Goal: Communication & Community: Participate in discussion

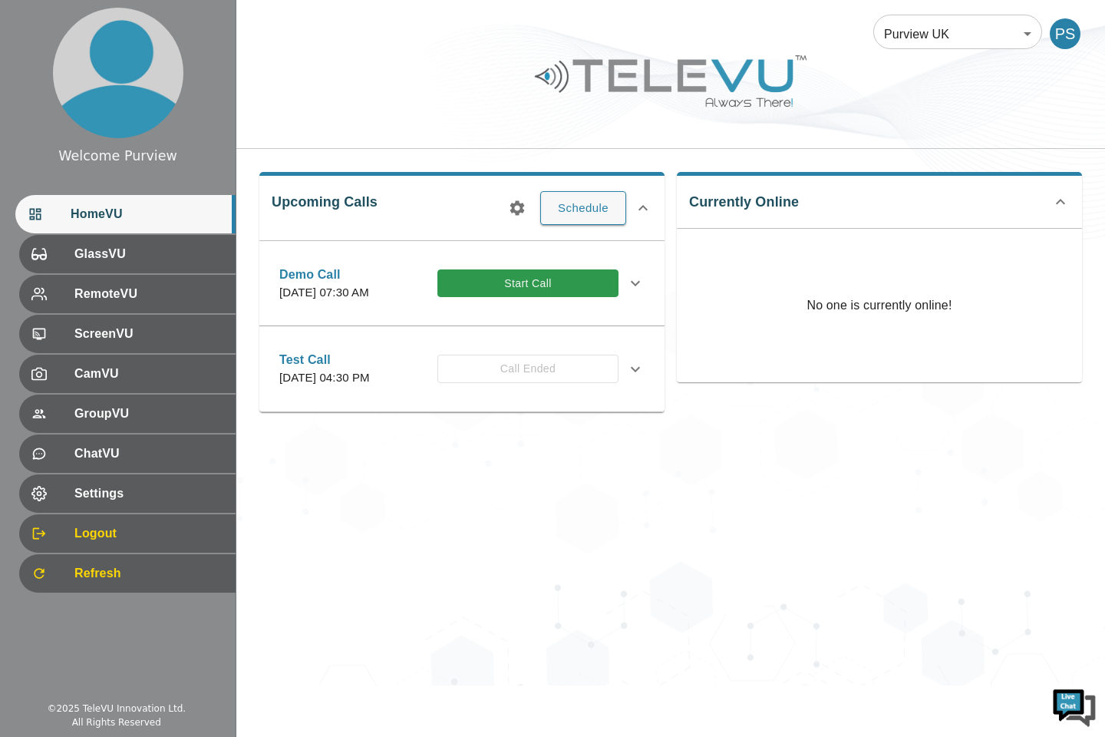
click at [771, 582] on div "Purview UK 205 ​ PS Upcoming Calls Schedule Demo Call [DATE] 07:30 AM Start Cal…" at bounding box center [670, 342] width 869 height 685
click at [742, 565] on div "Purview UK 205 ​ PS Upcoming Calls Schedule Demo Call [DATE] 07:30 AM Start Cal…" at bounding box center [670, 342] width 869 height 685
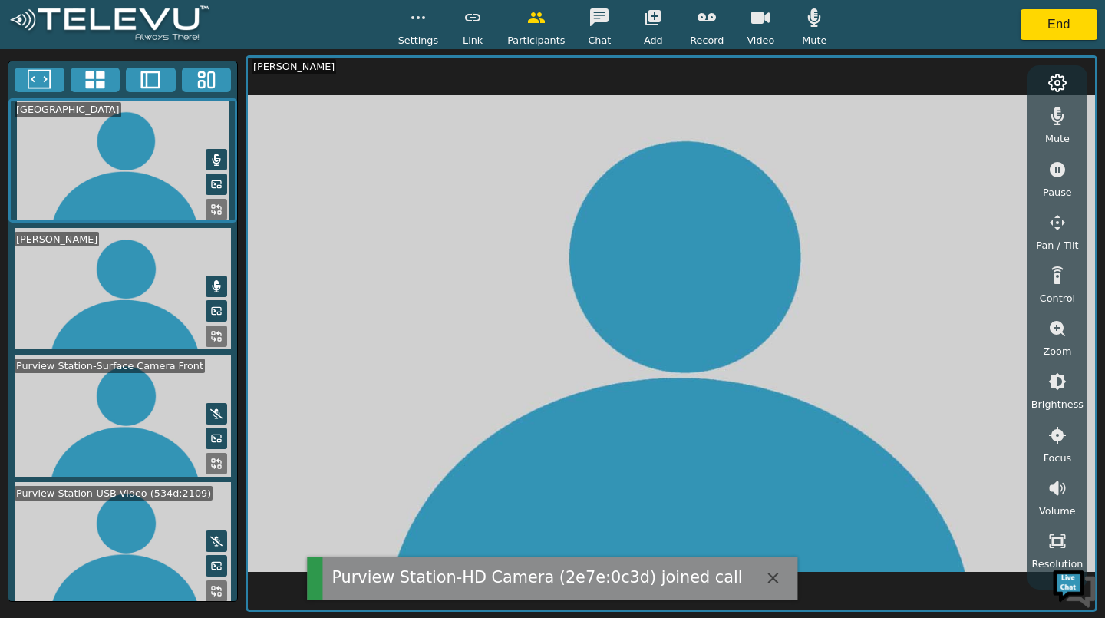
click at [814, 21] on icon "button" at bounding box center [814, 17] width 13 height 18
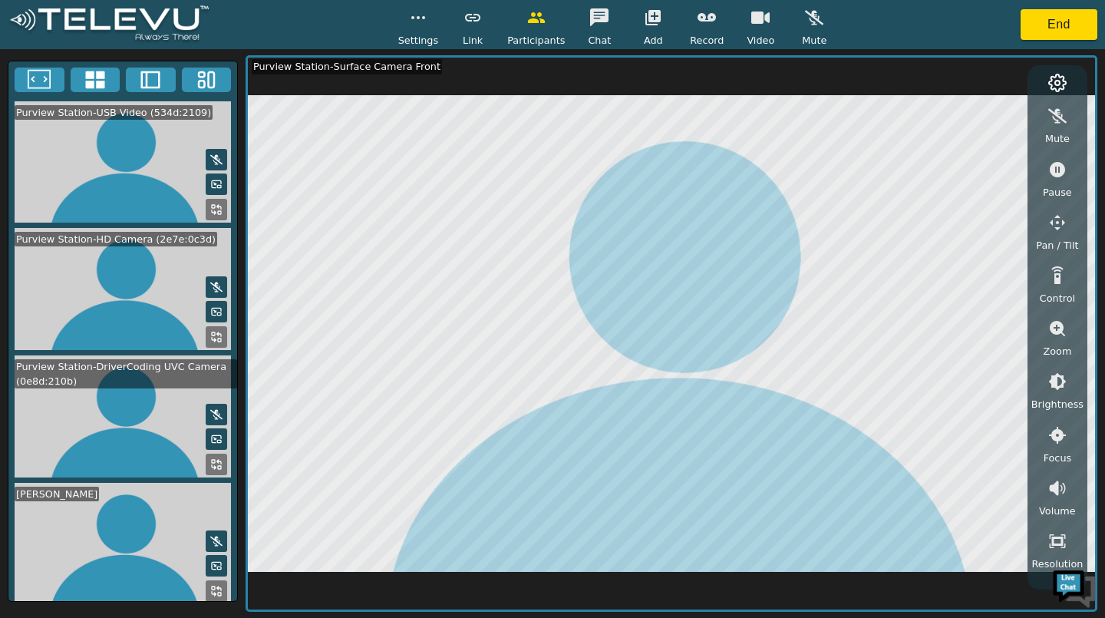
scroll to position [252, 0]
click at [218, 466] on rect at bounding box center [219, 467] width 3 height 3
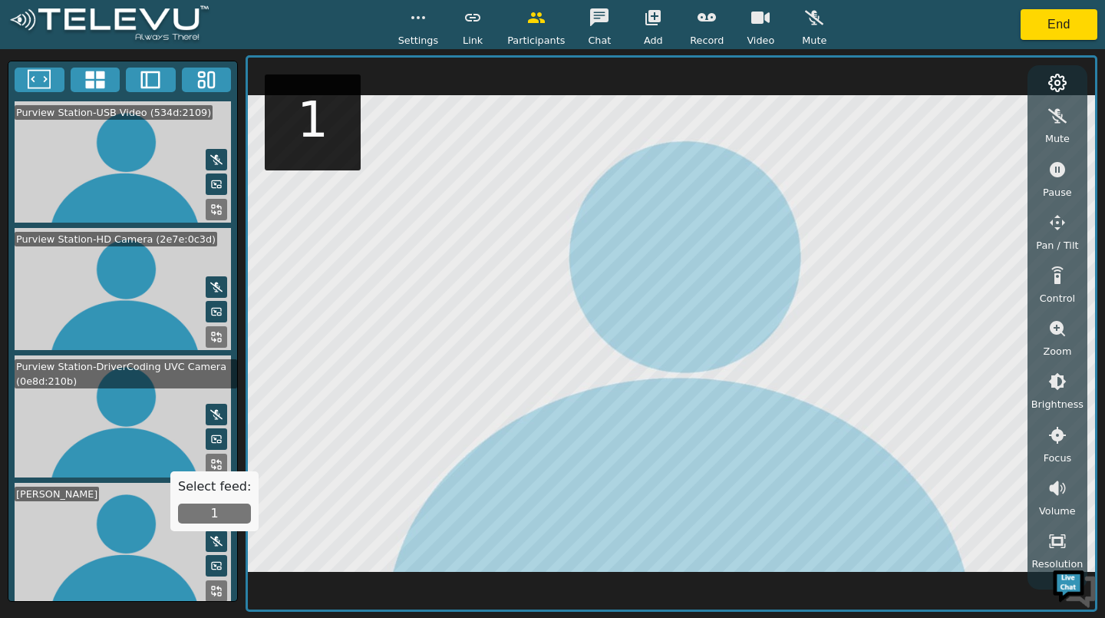
click at [217, 507] on button "1" at bounding box center [214, 513] width 73 height 20
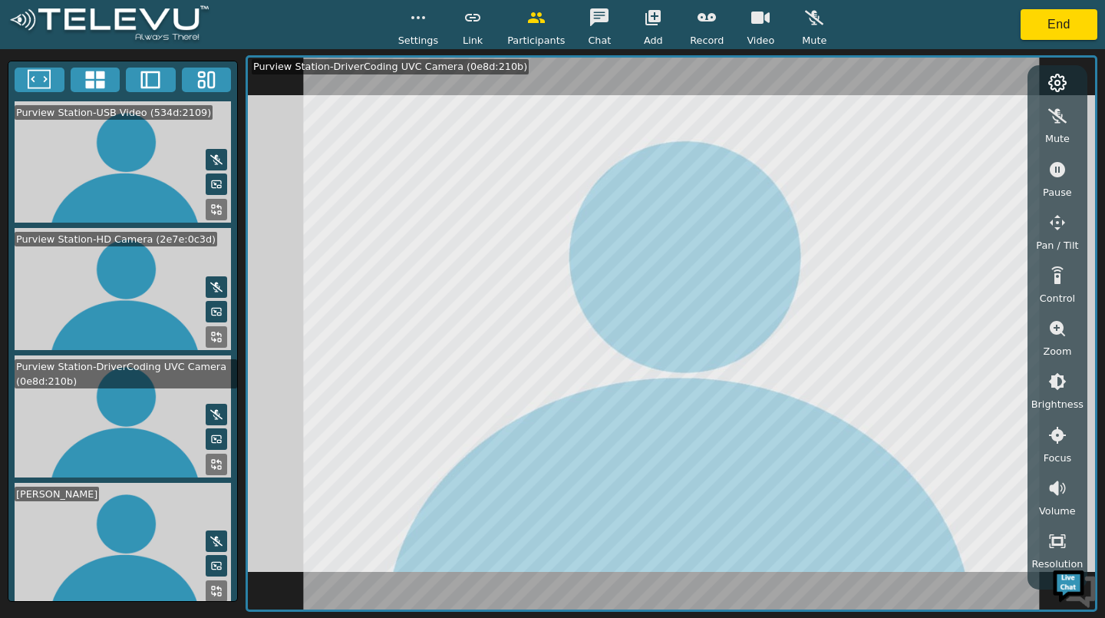
click at [212, 332] on rect at bounding box center [213, 333] width 3 height 3
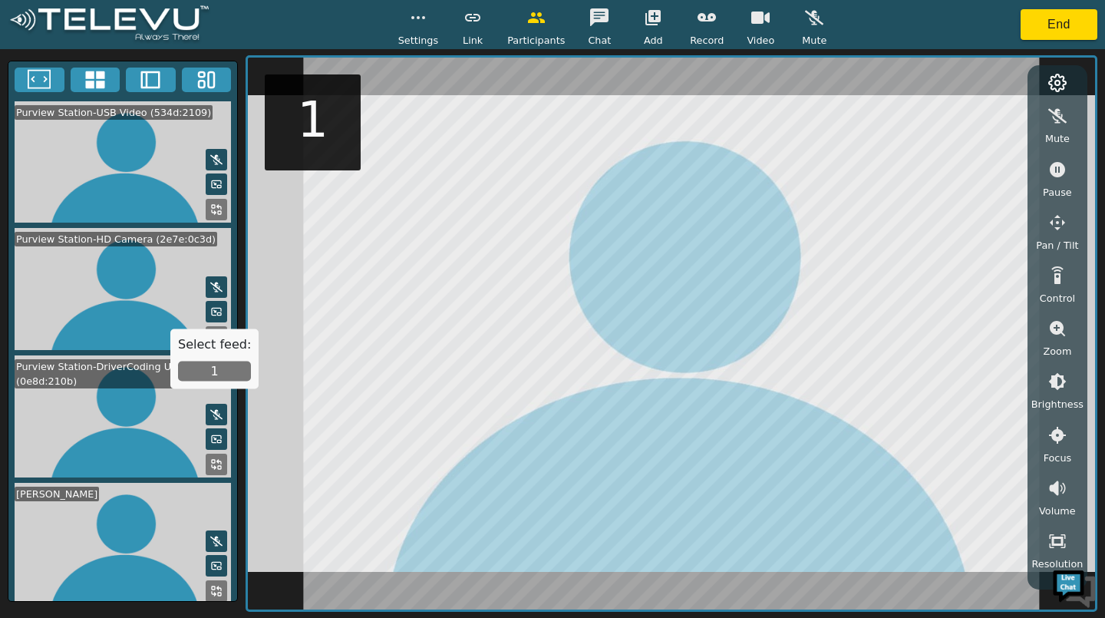
click at [215, 373] on button "1" at bounding box center [214, 371] width 73 height 20
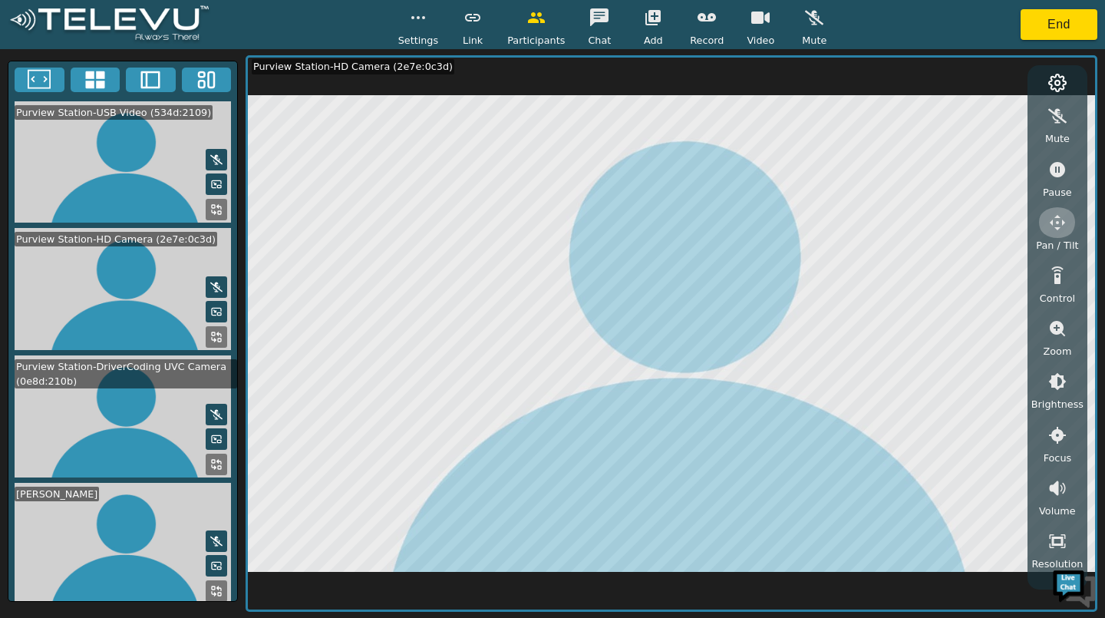
click at [1052, 218] on icon "button" at bounding box center [1057, 222] width 18 height 18
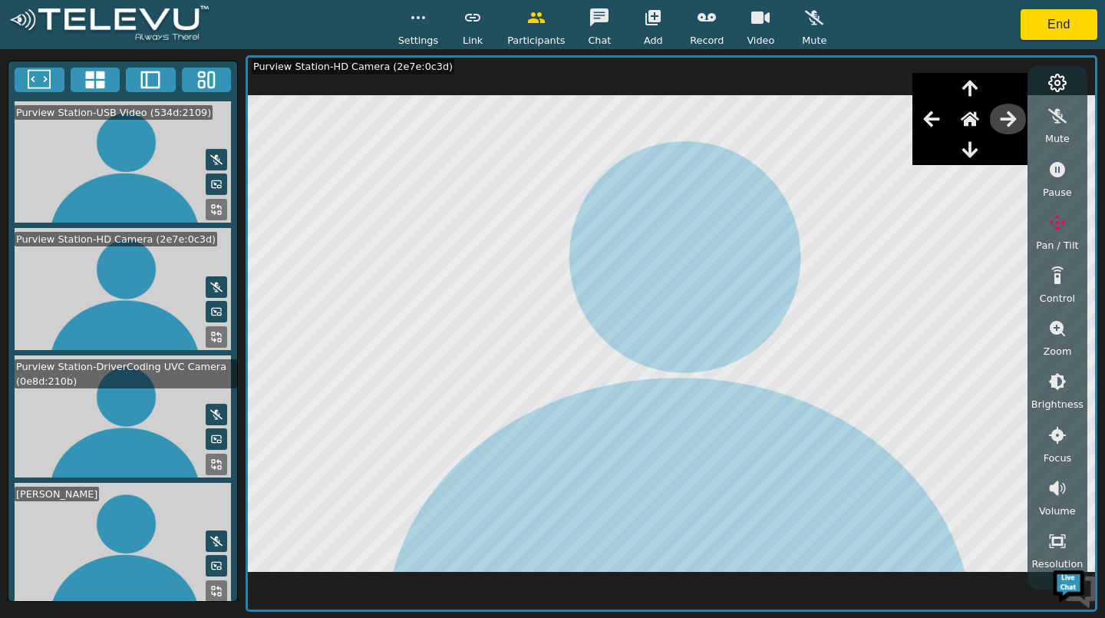
click at [1015, 121] on icon "button" at bounding box center [1008, 118] width 16 height 15
click at [972, 144] on icon "button" at bounding box center [969, 150] width 15 height 16
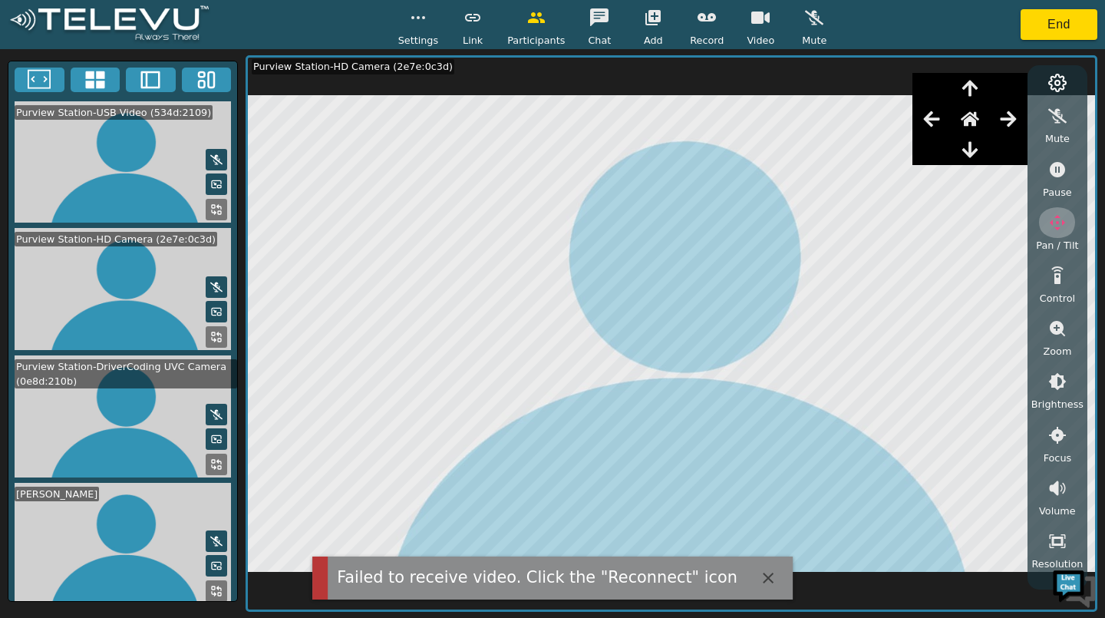
click at [1050, 228] on icon "button" at bounding box center [1057, 222] width 18 height 18
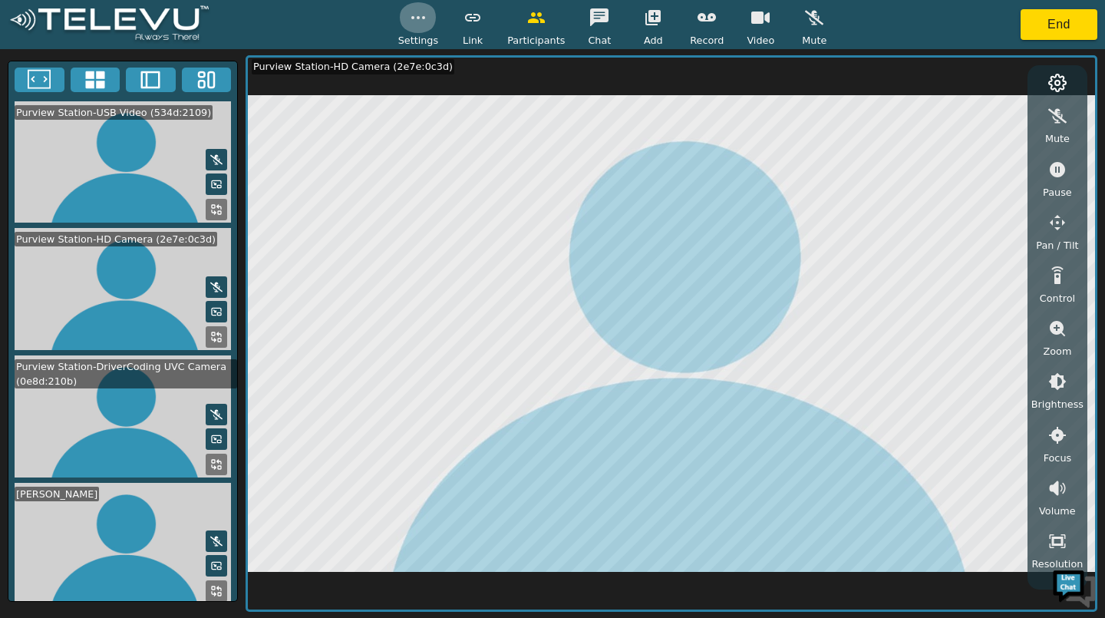
click at [431, 22] on button "button" at bounding box center [418, 17] width 38 height 31
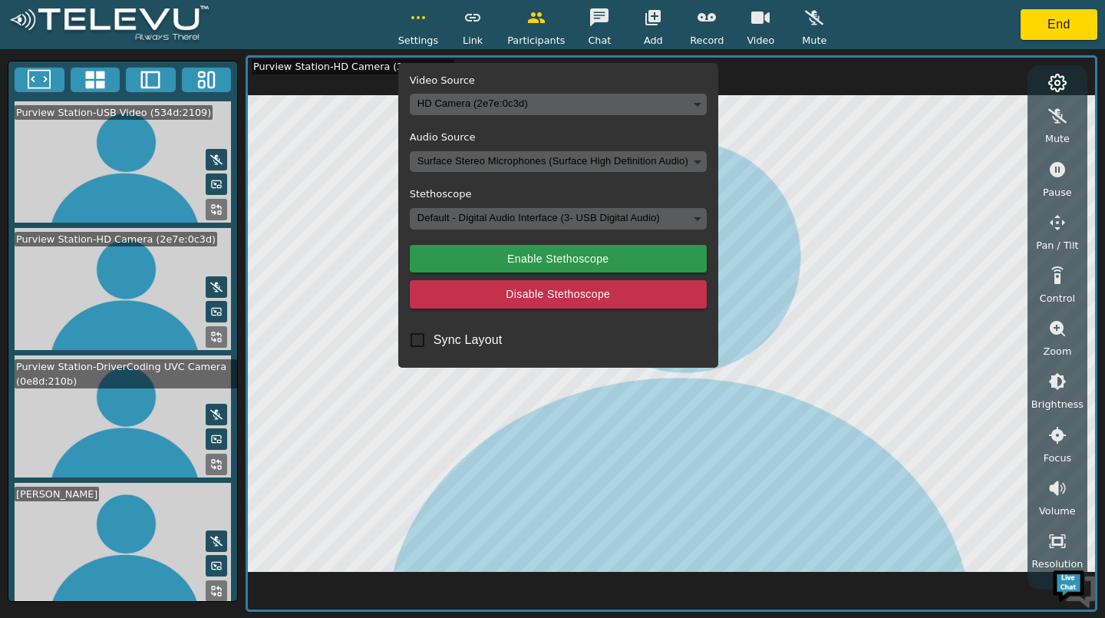
click at [566, 259] on button "Enable Stethoscope" at bounding box center [558, 259] width 297 height 28
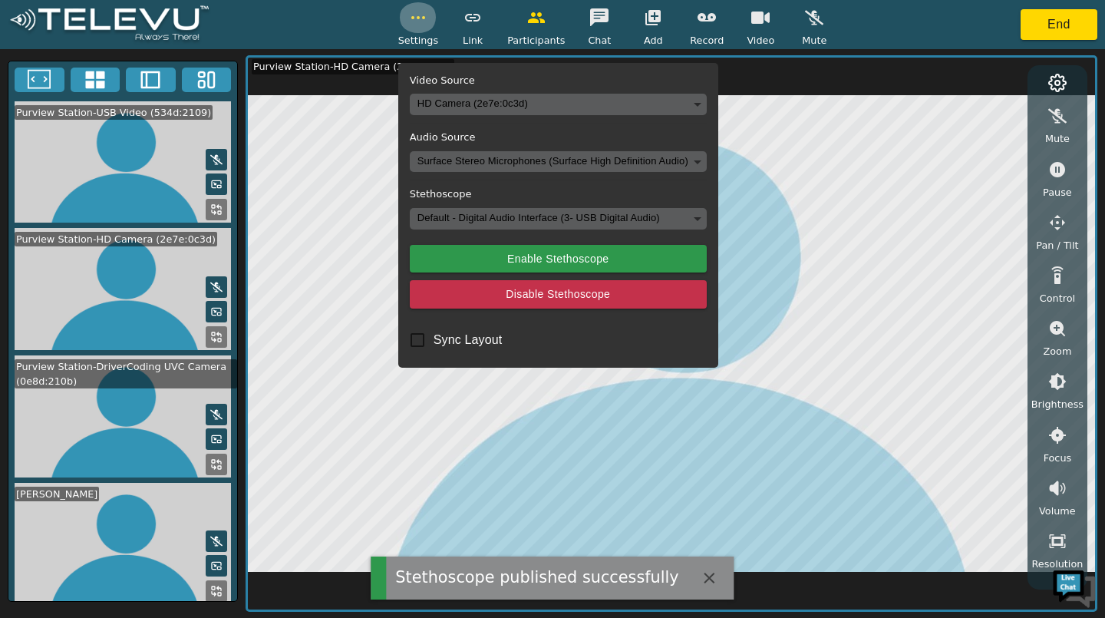
click at [422, 24] on icon "button" at bounding box center [418, 17] width 18 height 18
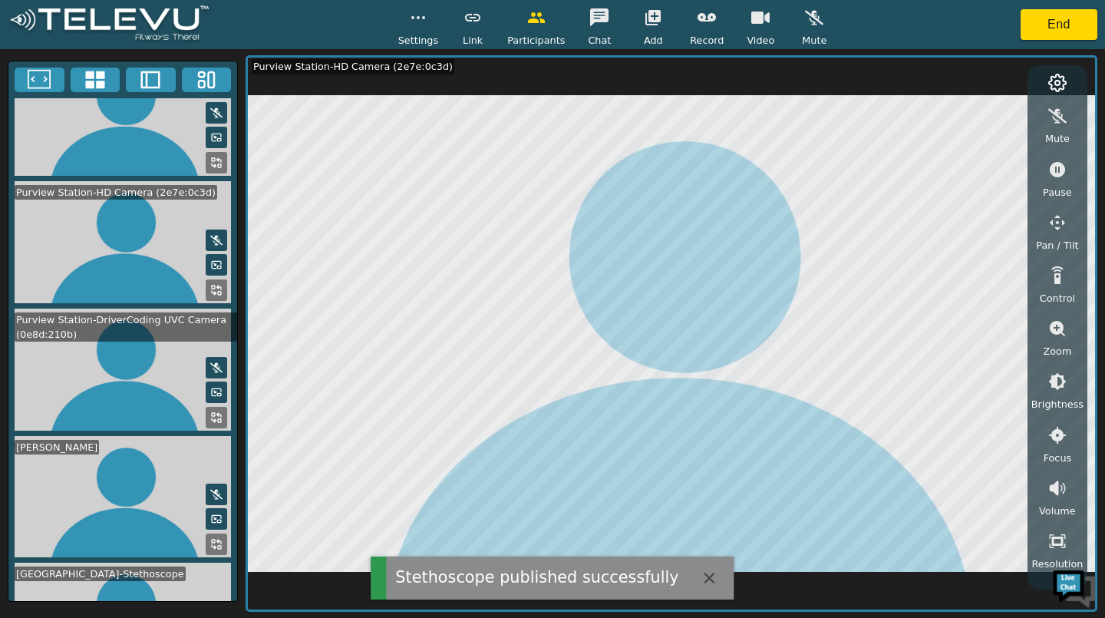
scroll to position [375, 0]
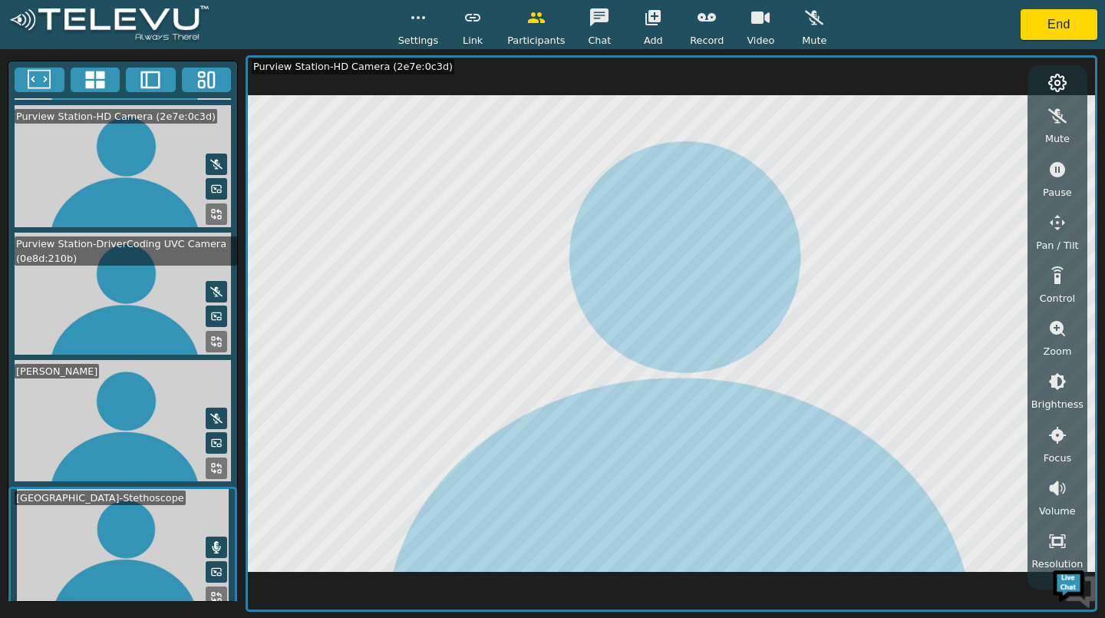
click at [217, 350] on video at bounding box center [122, 294] width 229 height 122
click at [210, 536] on button at bounding box center [216, 546] width 21 height 21
click at [189, 540] on video at bounding box center [122, 549] width 229 height 124
click at [414, 19] on icon "button" at bounding box center [418, 17] width 18 height 18
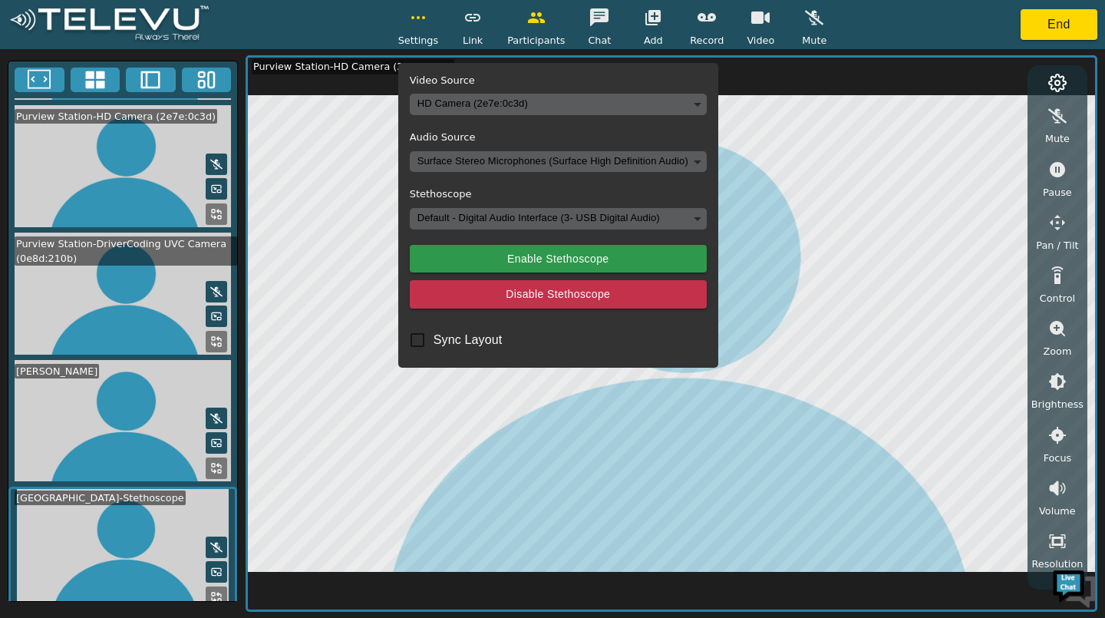
click at [513, 290] on button "Disable Stethoscope" at bounding box center [558, 294] width 297 height 28
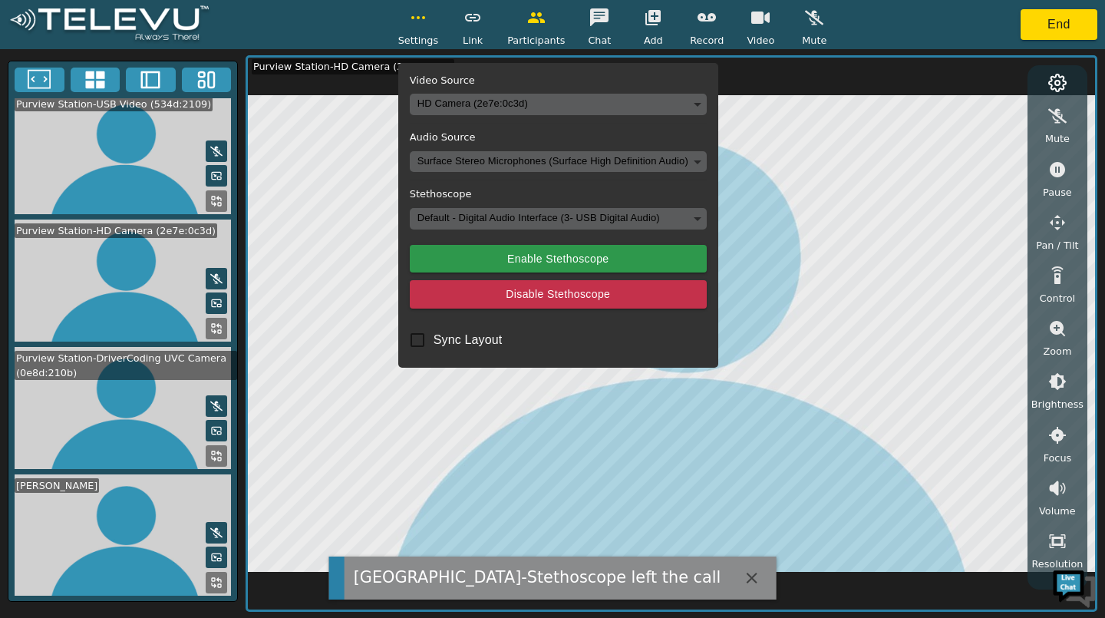
scroll to position [252, 0]
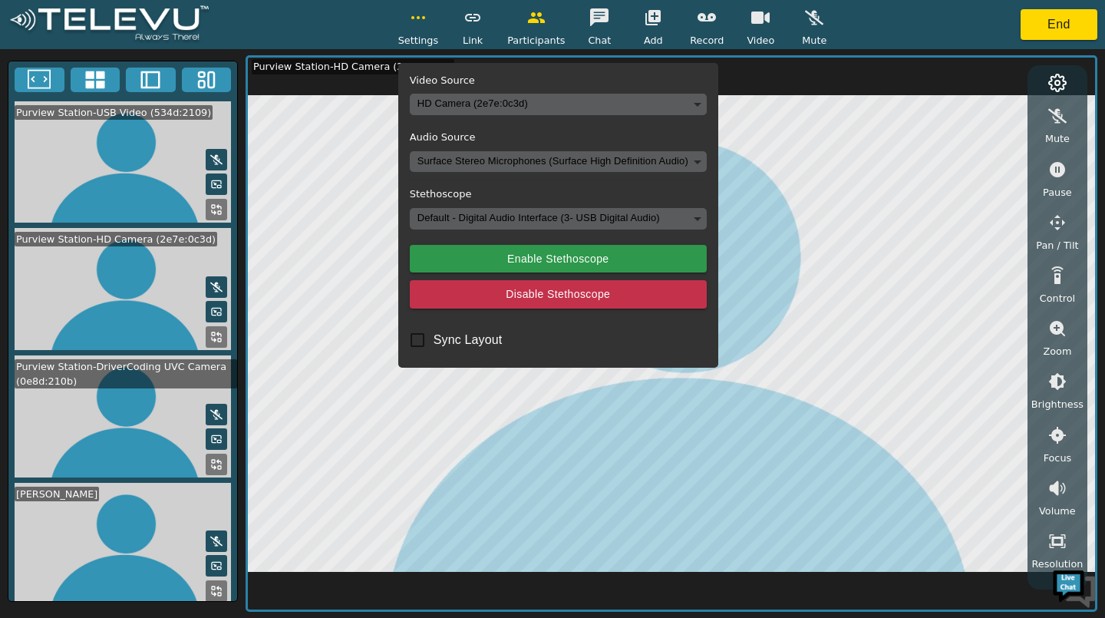
click at [421, 26] on icon "button" at bounding box center [418, 17] width 18 height 18
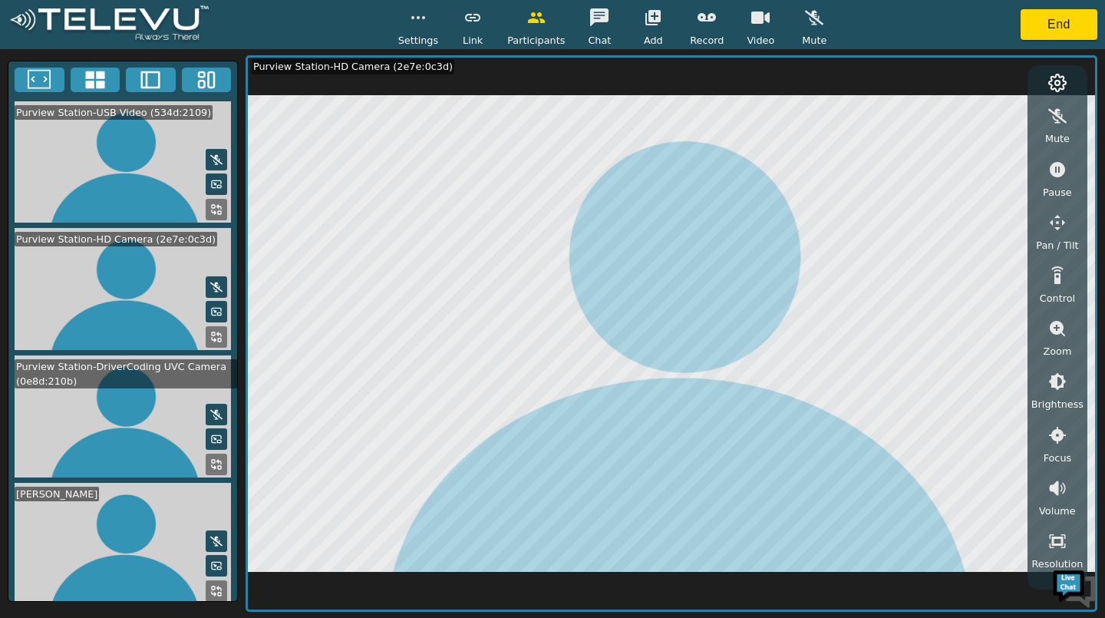
click at [212, 460] on icon at bounding box center [216, 464] width 12 height 12
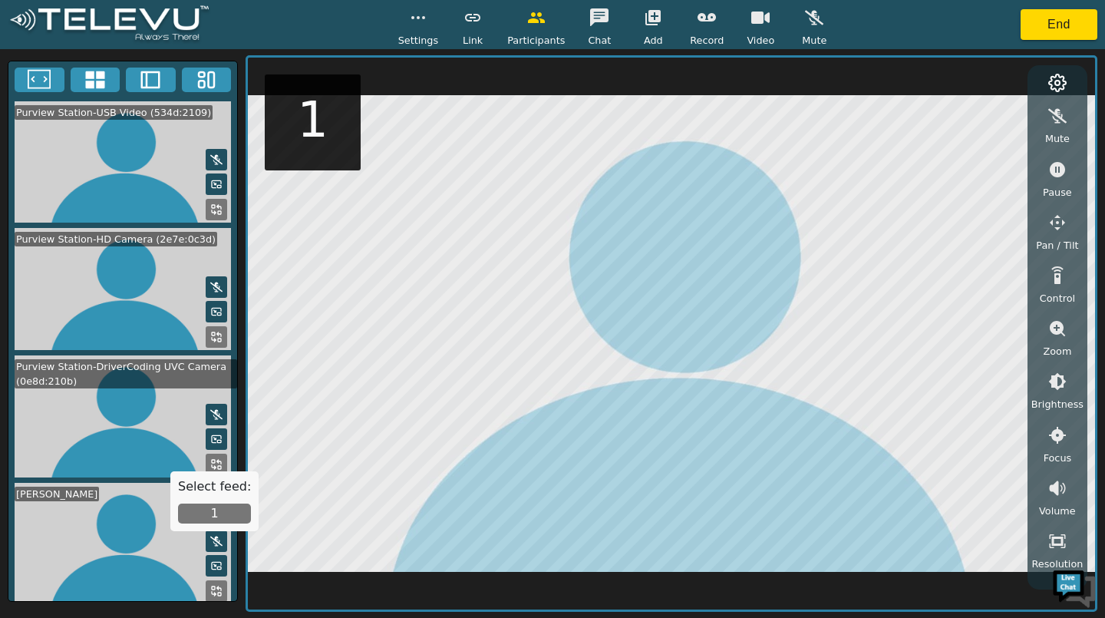
click at [222, 515] on button "1" at bounding box center [214, 513] width 73 height 20
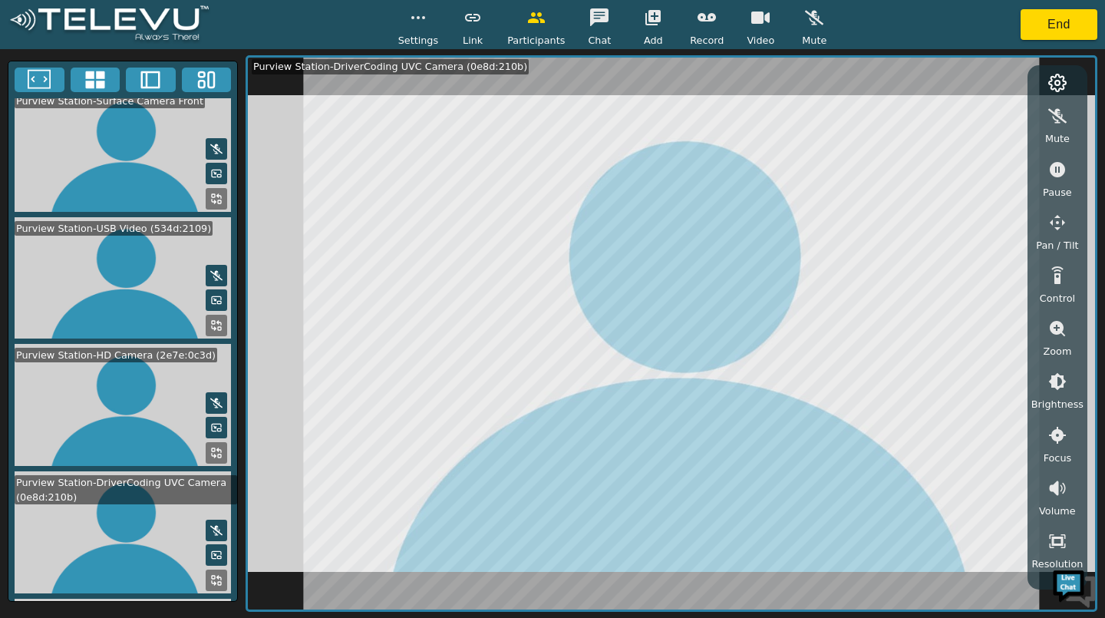
scroll to position [0, 0]
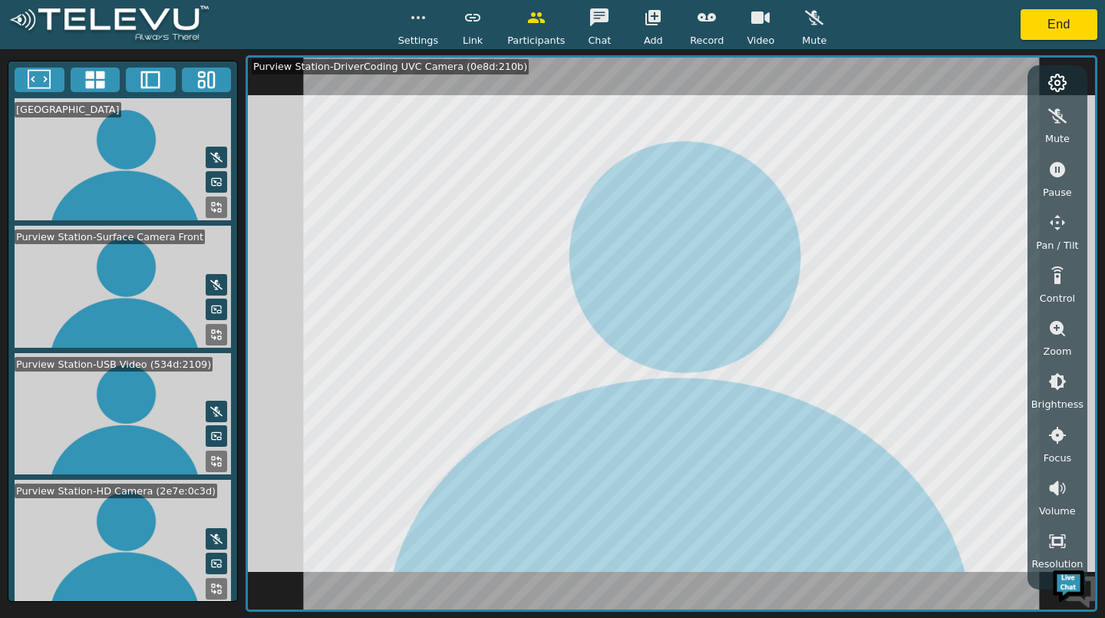
click at [212, 457] on rect at bounding box center [213, 458] width 3 height 3
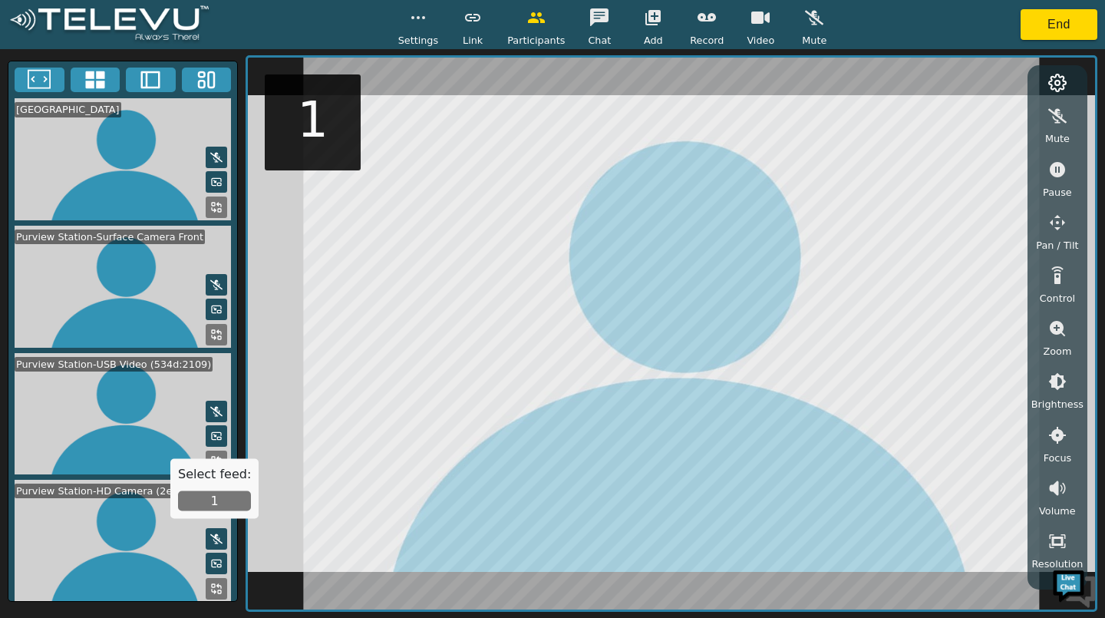
click at [204, 500] on button "1" at bounding box center [214, 501] width 73 height 20
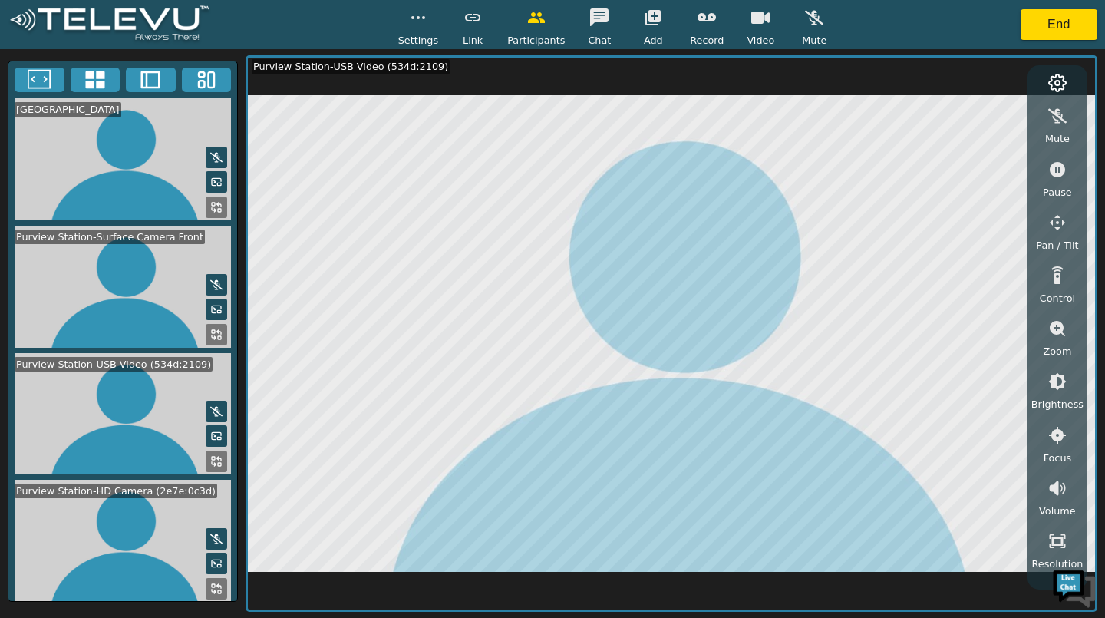
click at [751, 21] on icon "button" at bounding box center [760, 18] width 18 height 12
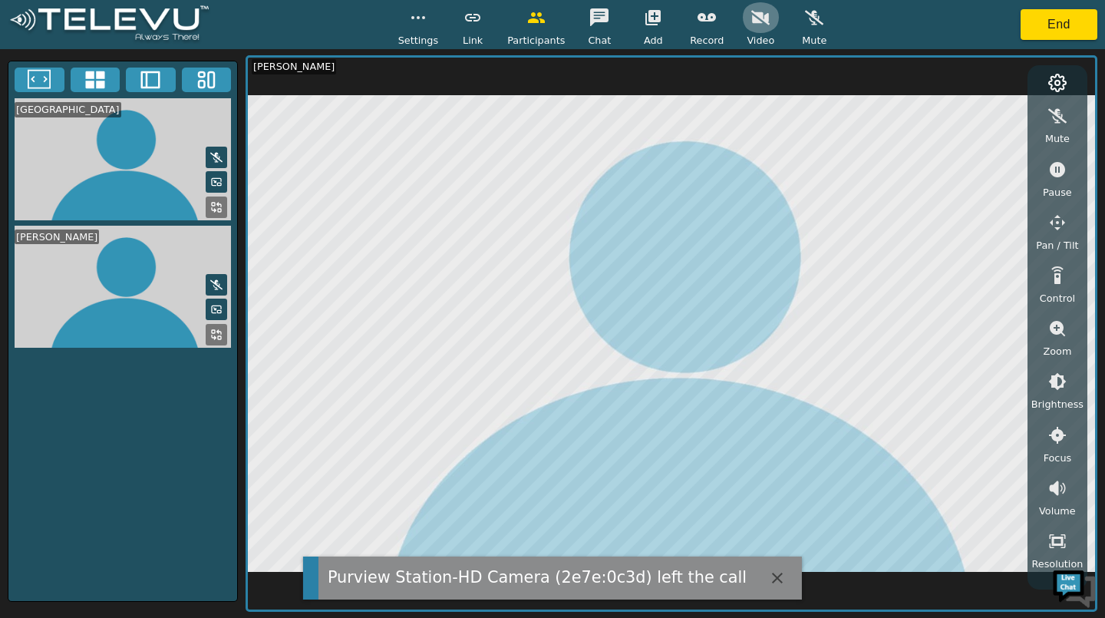
click at [756, 21] on icon "button" at bounding box center [760, 17] width 18 height 15
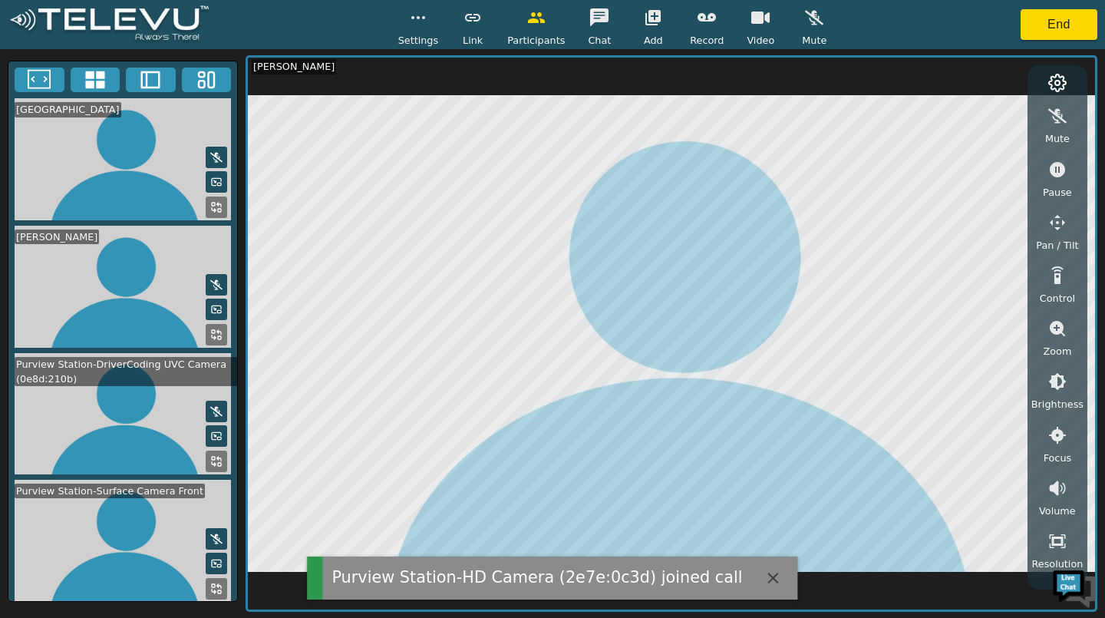
click at [212, 460] on rect at bounding box center [213, 458] width 3 height 3
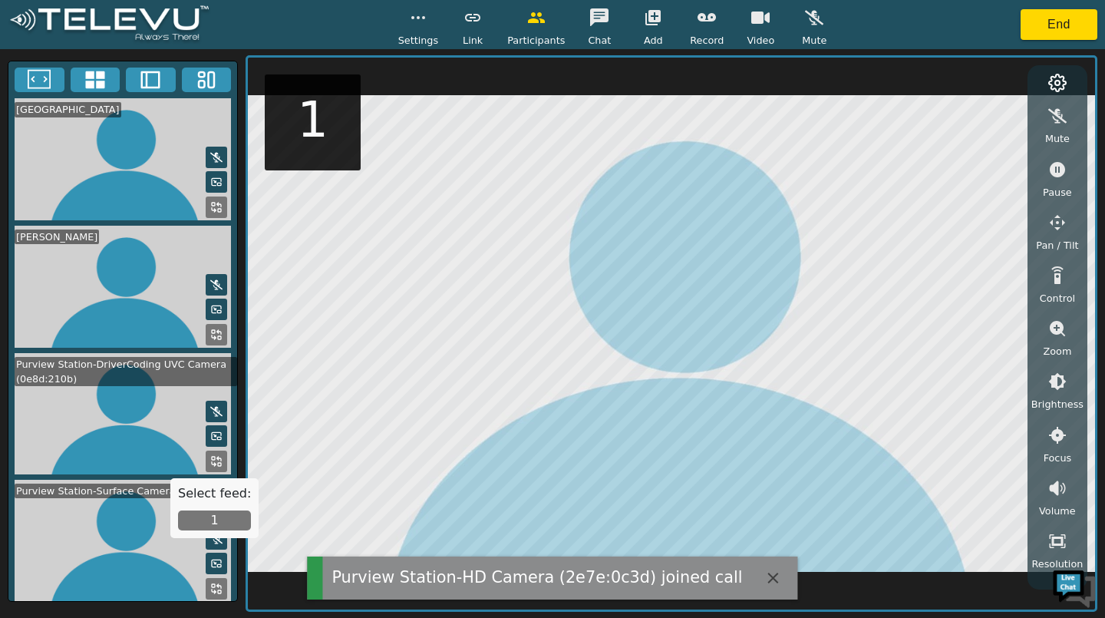
click at [213, 511] on button "1" at bounding box center [214, 520] width 73 height 20
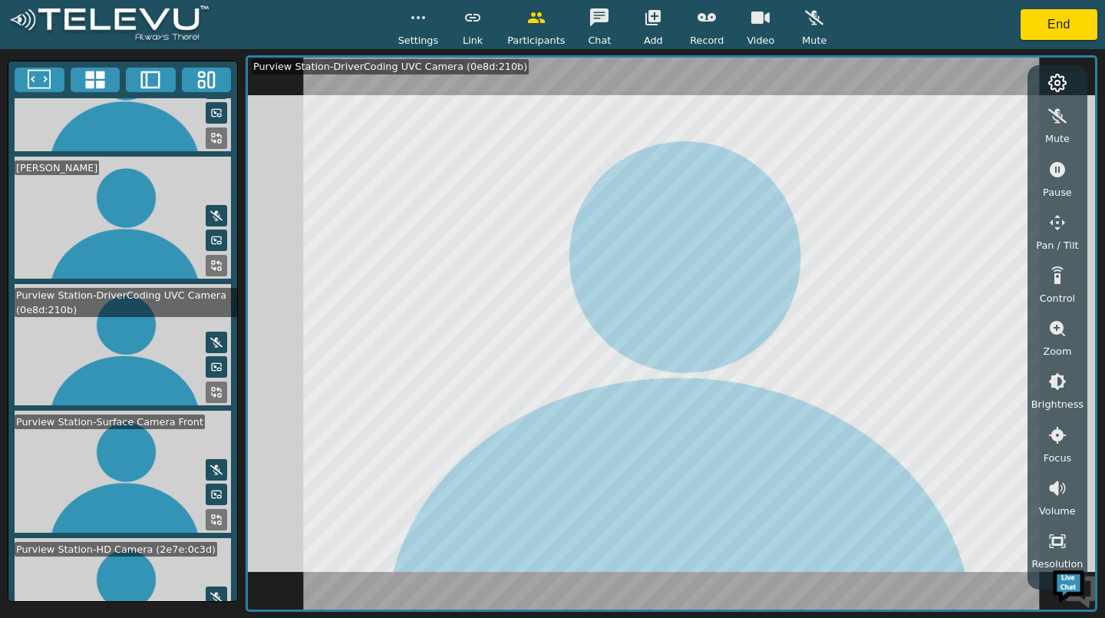
scroll to position [130, 0]
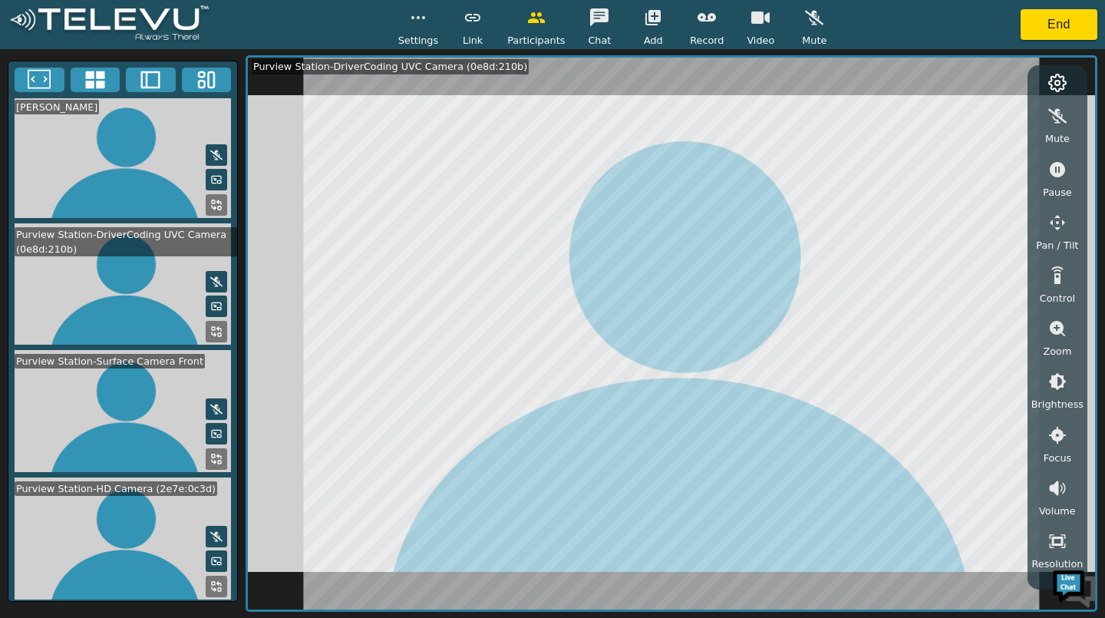
click at [213, 583] on icon at bounding box center [216, 586] width 12 height 12
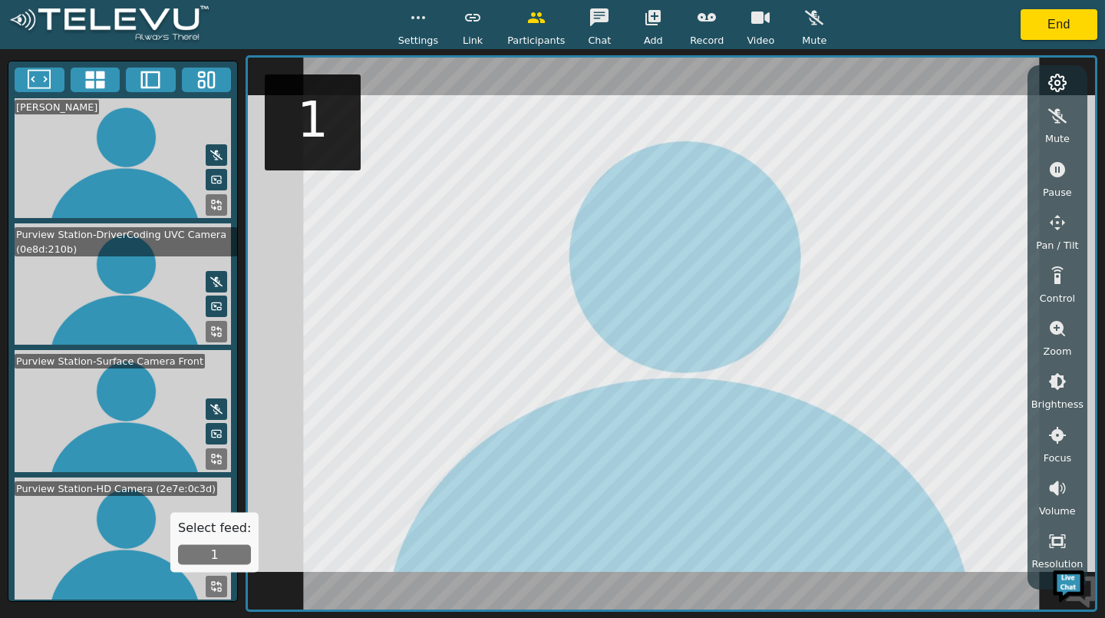
click at [212, 586] on icon at bounding box center [214, 588] width 4 height 4
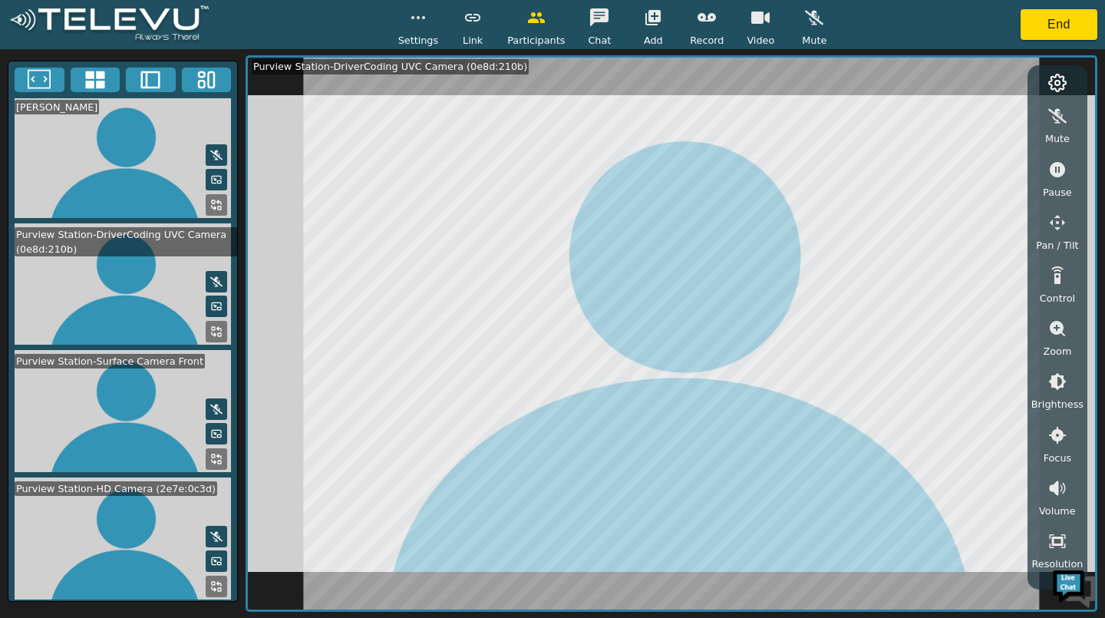
click at [218, 588] on rect at bounding box center [219, 589] width 3 height 3
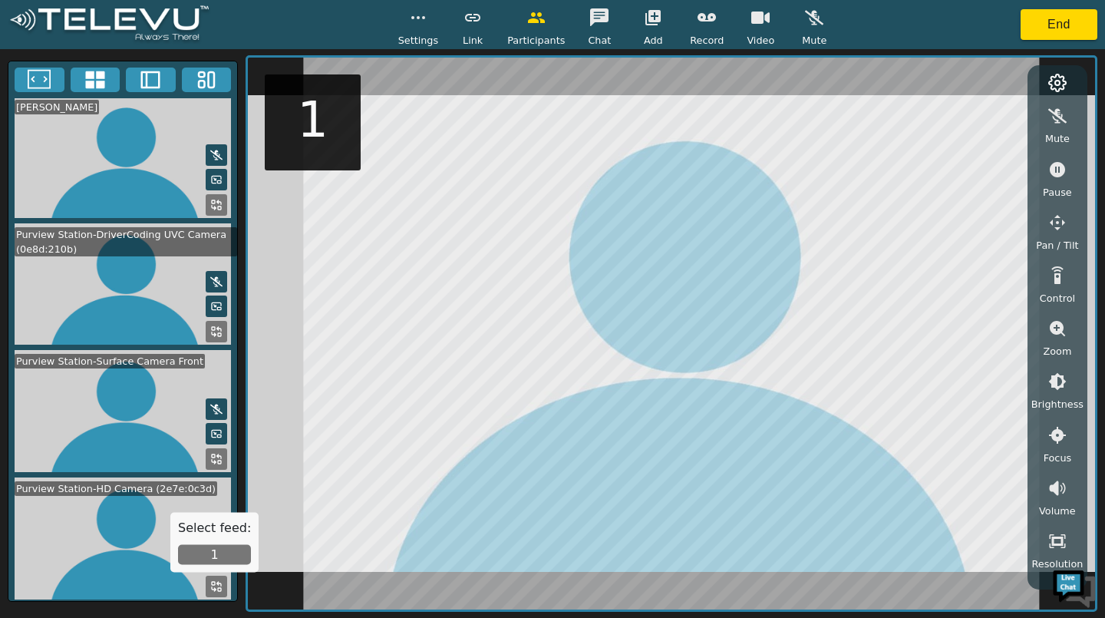
click at [217, 558] on button "1" at bounding box center [214, 555] width 73 height 20
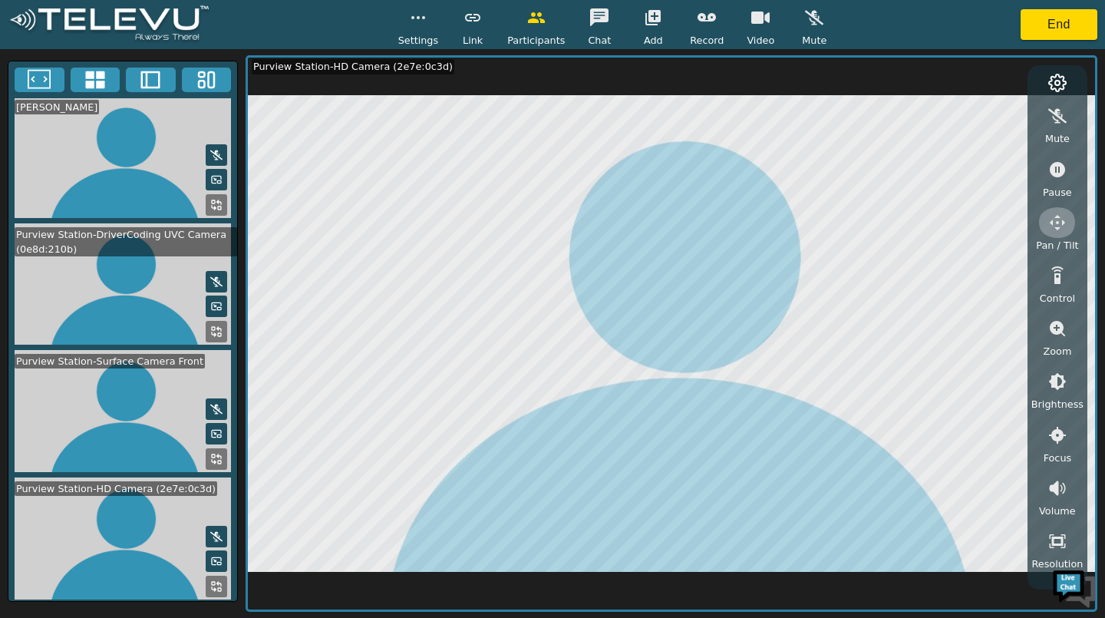
click at [1045, 225] on button "button" at bounding box center [1057, 222] width 38 height 31
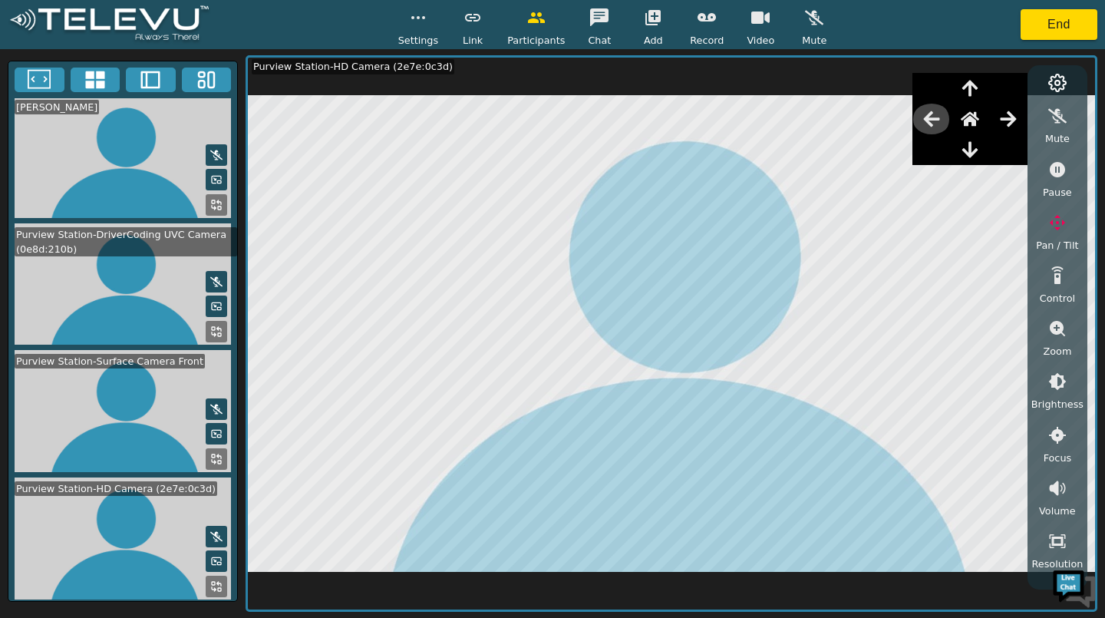
click at [938, 116] on icon "button" at bounding box center [931, 119] width 18 height 18
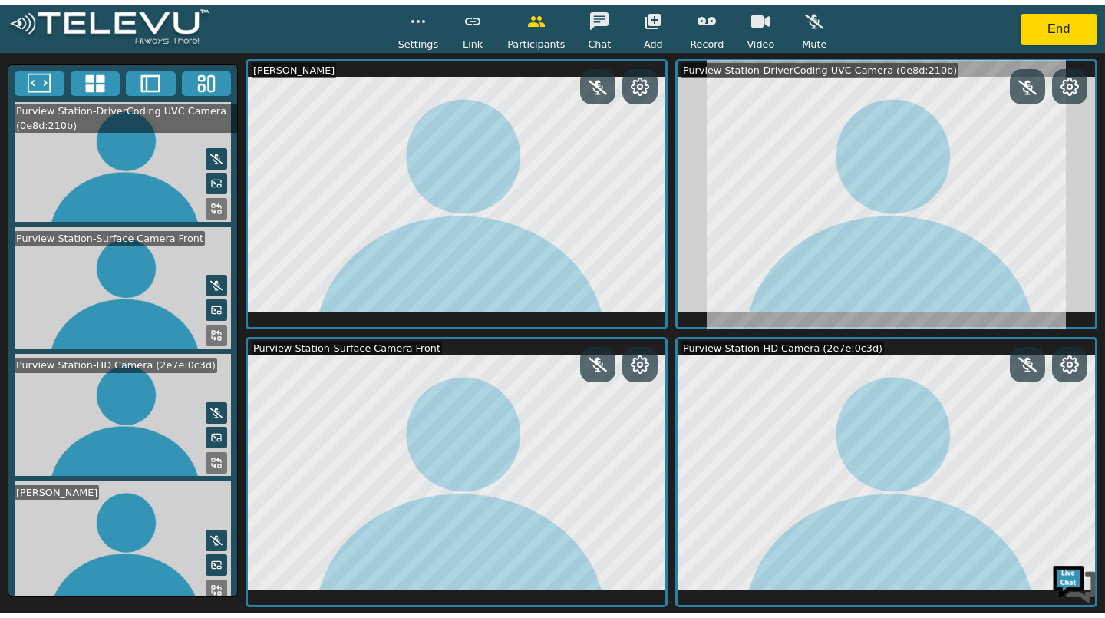
scroll to position [0, 0]
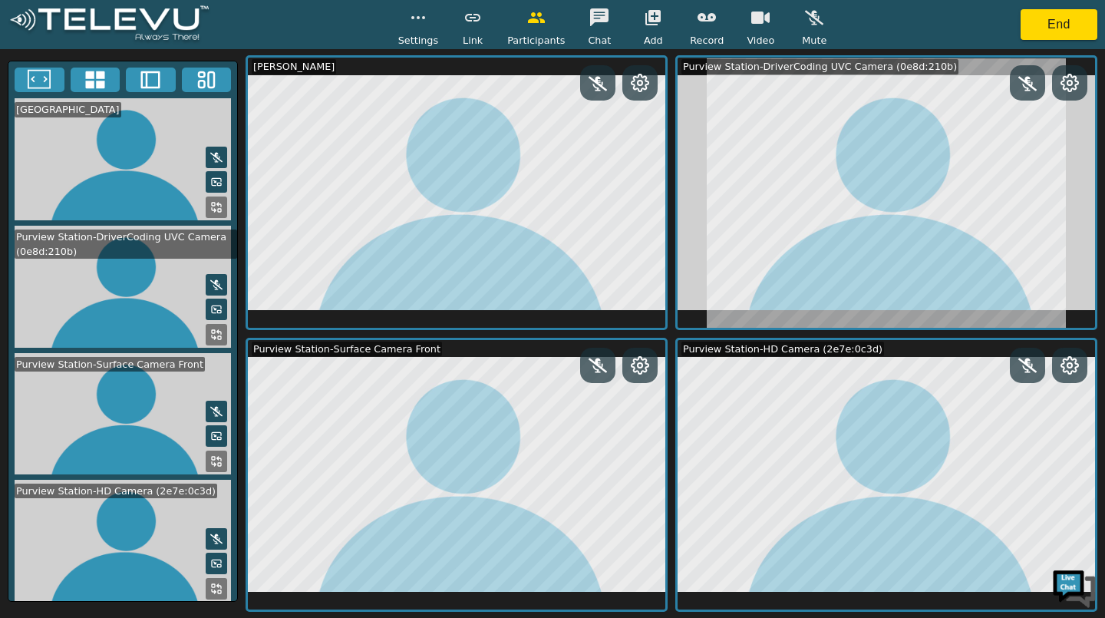
click at [756, 23] on icon "button" at bounding box center [760, 18] width 18 height 12
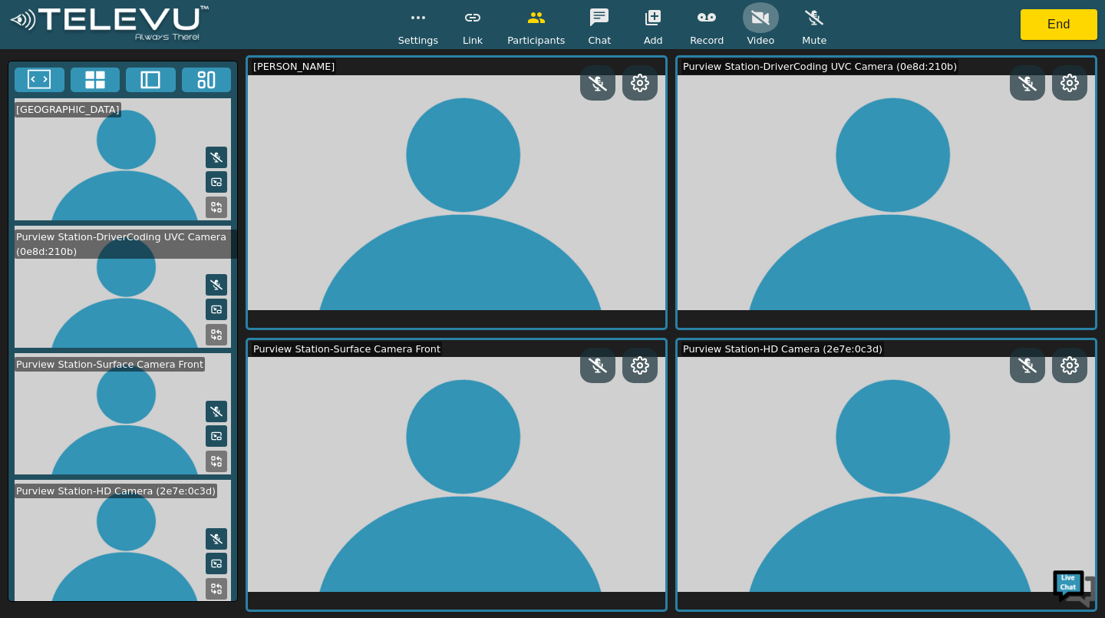
click at [756, 22] on icon "button" at bounding box center [760, 17] width 18 height 15
